Goal: Task Accomplishment & Management: Manage account settings

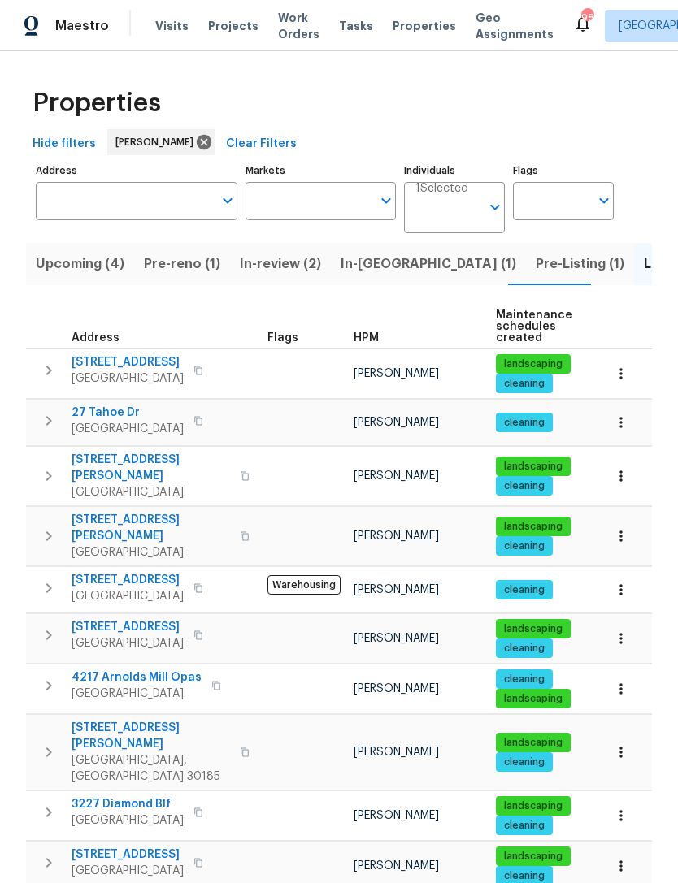
scroll to position [80, 0]
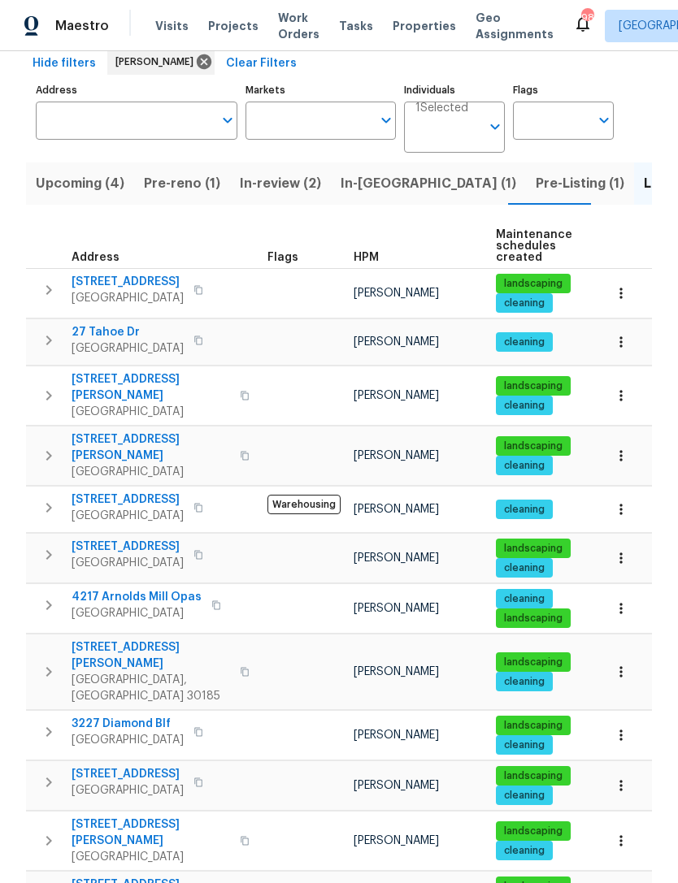
click at [277, 172] on span "In-review (2)" at bounding box center [280, 183] width 81 height 23
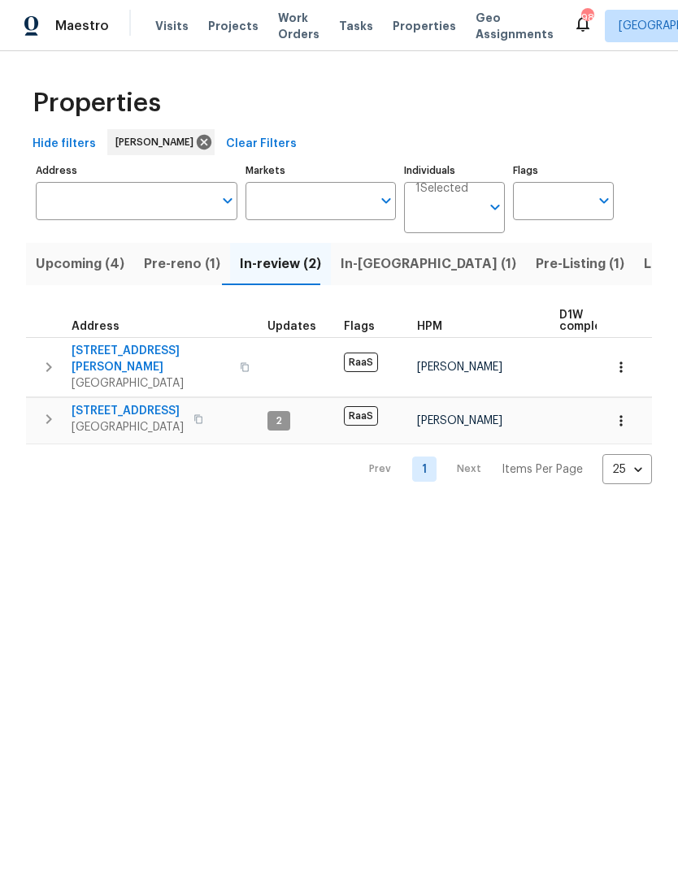
click at [56, 358] on icon "button" at bounding box center [49, 368] width 20 height 20
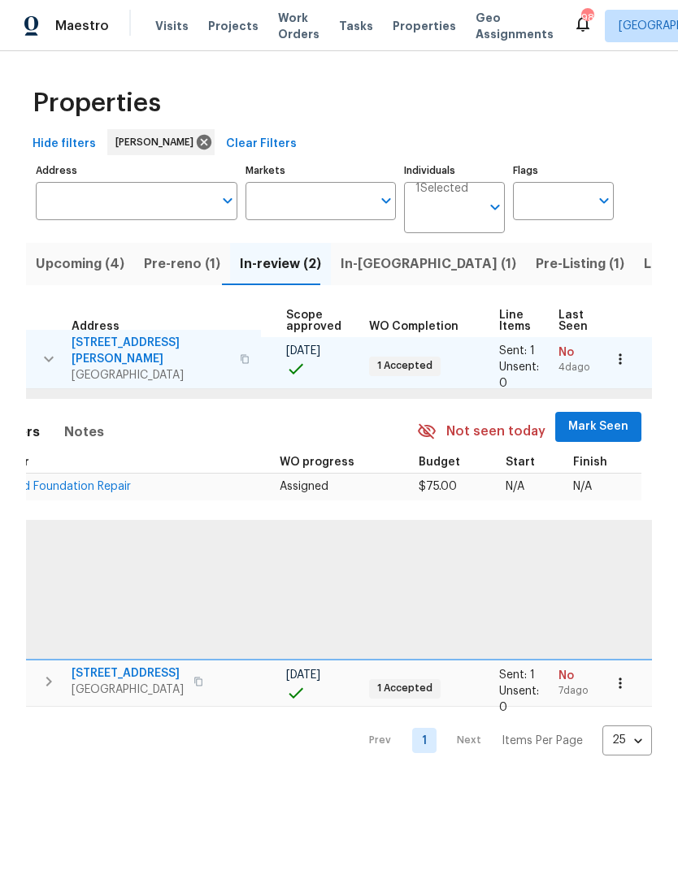
scroll to position [9, 356]
click at [600, 417] on span "Mark Seen" at bounding box center [599, 427] width 60 height 20
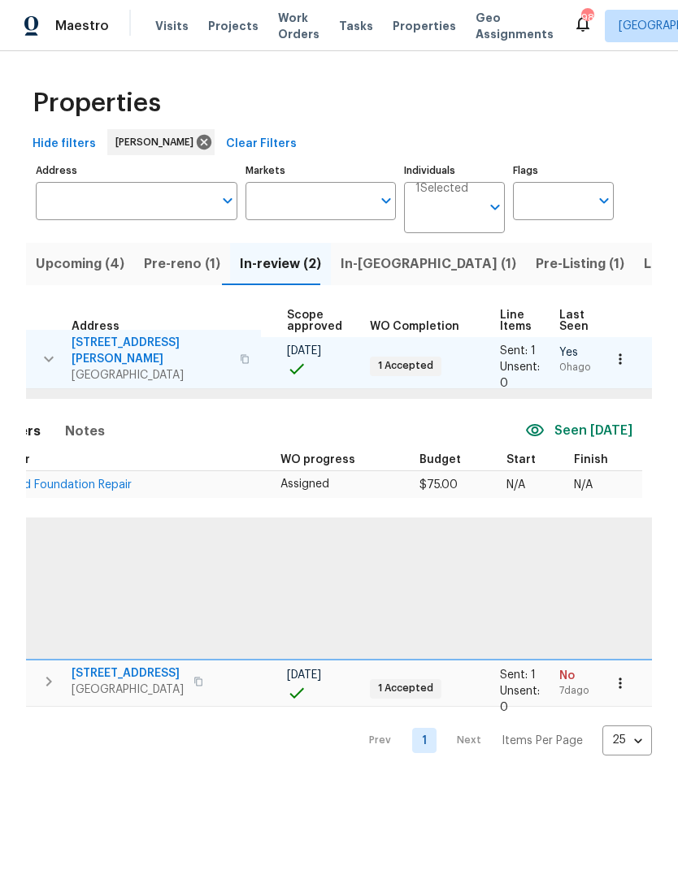
click at [95, 479] on span "H2O Proof and Foundation Repair" at bounding box center [41, 484] width 182 height 11
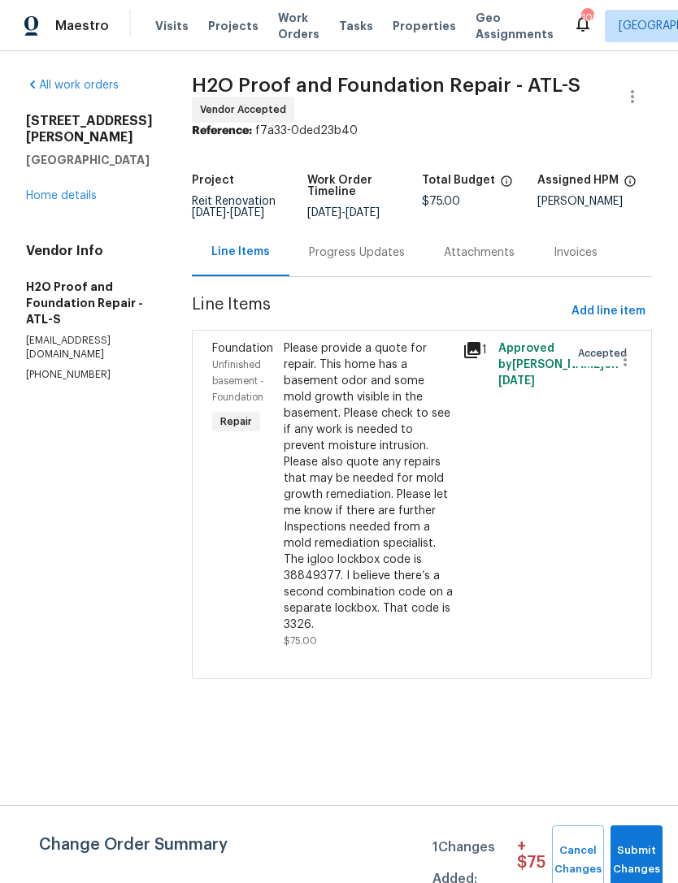
click at [59, 202] on link "Home details" at bounding box center [61, 195] width 71 height 11
